Goal: Find specific page/section: Find specific page/section

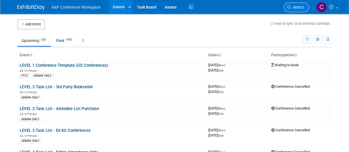
click at [293, 6] on span "Search" at bounding box center [297, 7] width 13 height 4
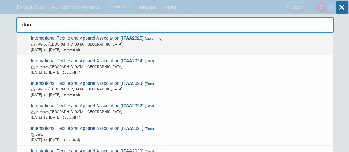
type input "itaa"
click at [201, 43] on span "In-Person [GEOGRAPHIC_DATA], [GEOGRAPHIC_DATA]" at bounding box center [181, 44] width 300 height 6
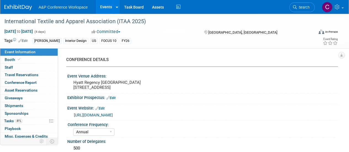
select select "Annual"
select select "Level 1"
select select "In-Person Booth"
select select "Fashion"
select select "Fairchild Books"
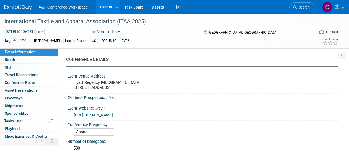
select select "Amanda Oney"
select select "Paige Papandrea"
select select "Katie Dean"
select select "Brand/Subject Presence​"
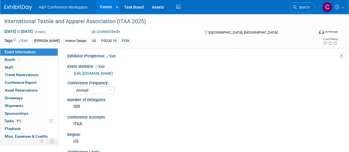
scroll to position [55, 0]
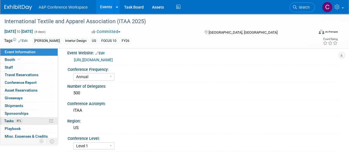
click at [28, 123] on link "41% Tasks 41%" at bounding box center [28, 120] width 57 height 7
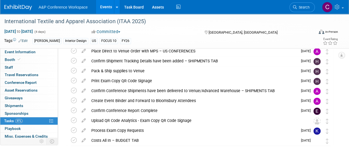
scroll to position [83, 0]
